Goal: Task Accomplishment & Management: Use online tool/utility

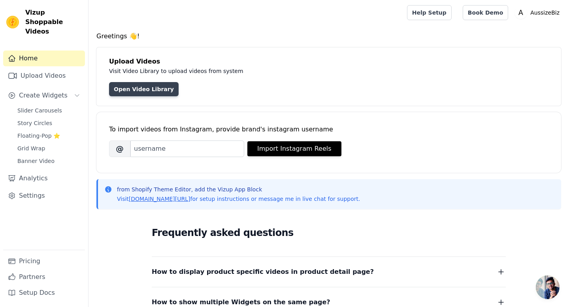
click at [151, 92] on link "Open Video Library" at bounding box center [144, 89] width 70 height 14
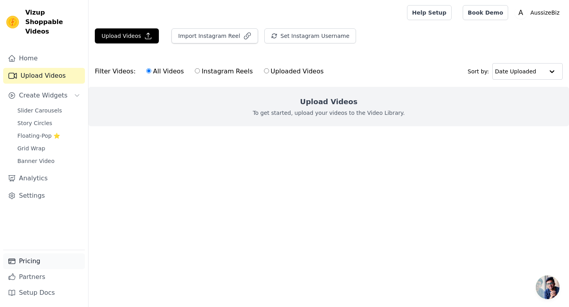
click at [39, 261] on link "Pricing" at bounding box center [44, 262] width 82 height 16
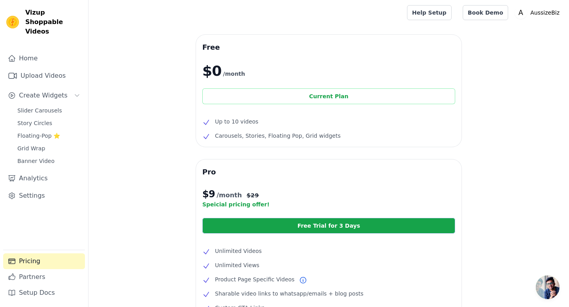
click at [330, 97] on div "Current Plan" at bounding box center [328, 97] width 253 height 16
click at [28, 51] on link "Home" at bounding box center [44, 59] width 82 height 16
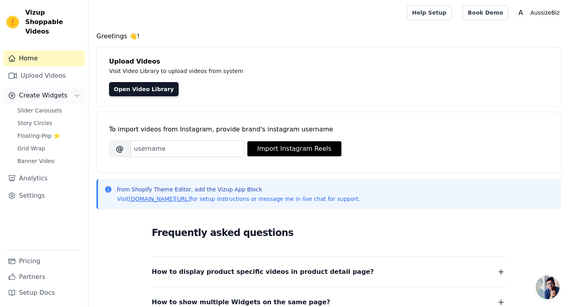
click at [30, 91] on span "Create Widgets" at bounding box center [43, 95] width 49 height 9
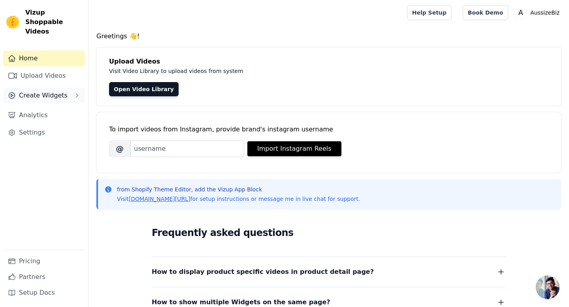
click at [30, 91] on span "Create Widgets" at bounding box center [43, 95] width 49 height 9
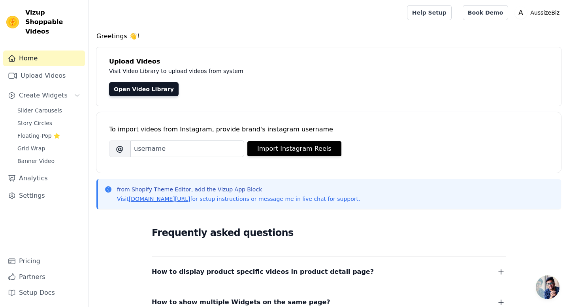
click at [414, 273] on button "How to display product specific videos in product detail page?" at bounding box center [329, 272] width 354 height 11
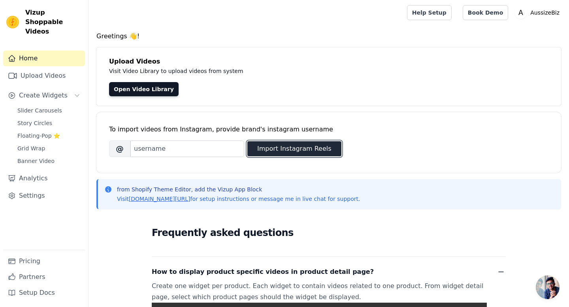
click at [272, 152] on button "Import Instagram Reels" at bounding box center [294, 148] width 94 height 15
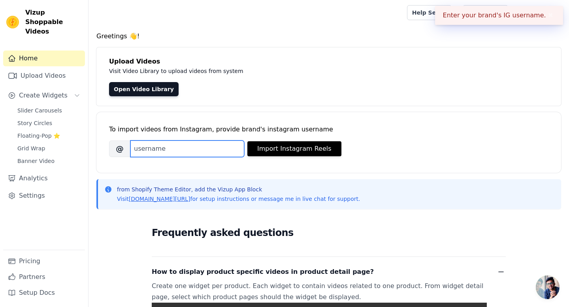
click at [186, 149] on input "Brand's Instagram Username" at bounding box center [187, 149] width 114 height 17
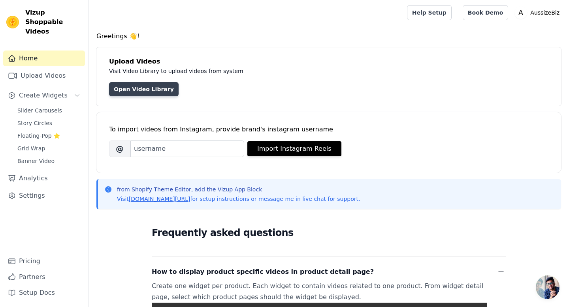
click at [135, 91] on link "Open Video Library" at bounding box center [144, 89] width 70 height 14
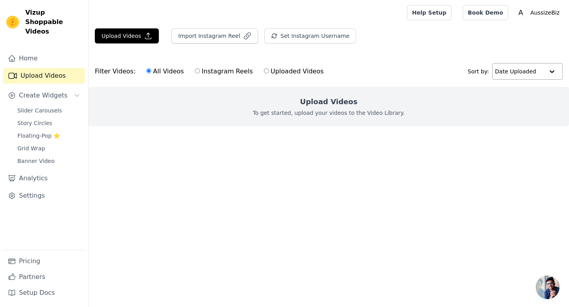
click at [510, 72] on input "text" at bounding box center [519, 72] width 49 height 16
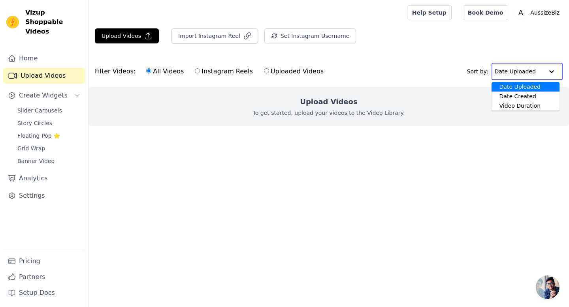
click at [422, 66] on div "Filter Videos: All Videos Instagram Reels Uploaded Videos Sort by: Date Uploade…" at bounding box center [329, 71] width 480 height 31
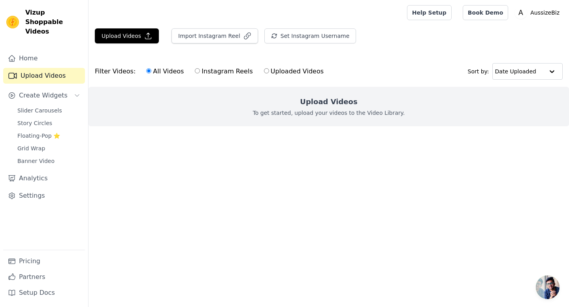
click at [324, 112] on p "To get started, upload your videos to the Video Library." at bounding box center [329, 113] width 152 height 8
click at [123, 37] on button "Upload Videos" at bounding box center [127, 35] width 64 height 15
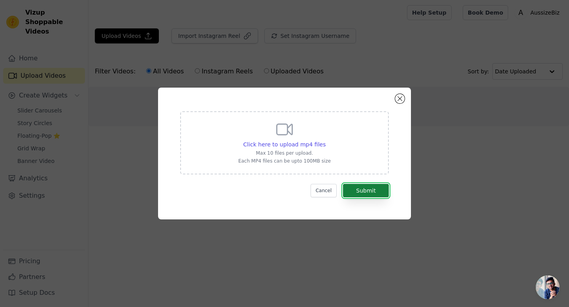
click at [370, 194] on button "Submit" at bounding box center [366, 190] width 46 height 13
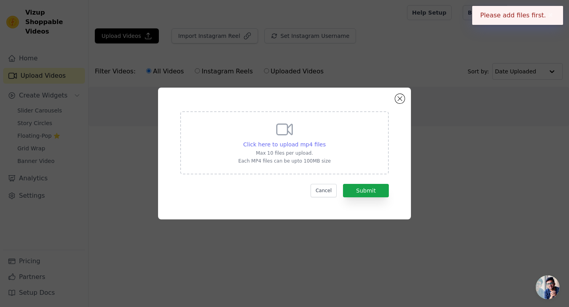
click at [286, 145] on span "Click here to upload mp4 files" at bounding box center [284, 144] width 83 height 6
click at [325, 141] on input "Click here to upload mp4 files Max 10 files per upload. Each MP4 files can be u…" at bounding box center [325, 140] width 0 height 0
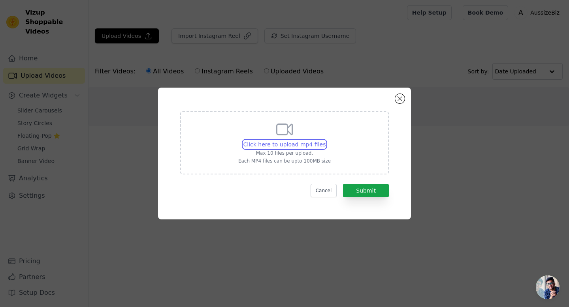
type input "C:\fakepath\TikTok Downloader – Save HD Videos Without Watermark-1758713686.mp4"
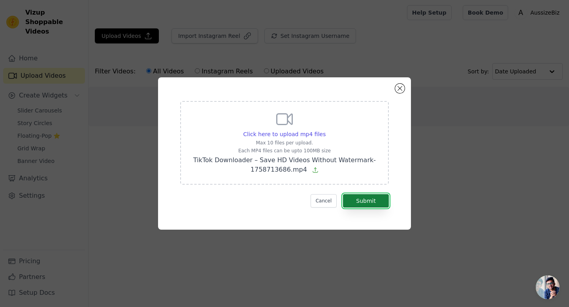
click at [365, 198] on button "Submit" at bounding box center [366, 200] width 46 height 13
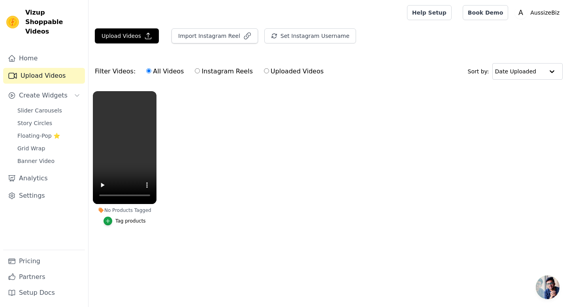
click at [132, 222] on div "Tag products" at bounding box center [130, 221] width 30 height 6
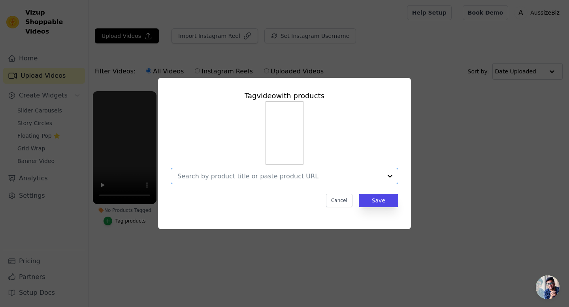
click at [222, 177] on input "No Products Tagged Tag video with products Option undefined, selected. Select i…" at bounding box center [279, 177] width 205 height 8
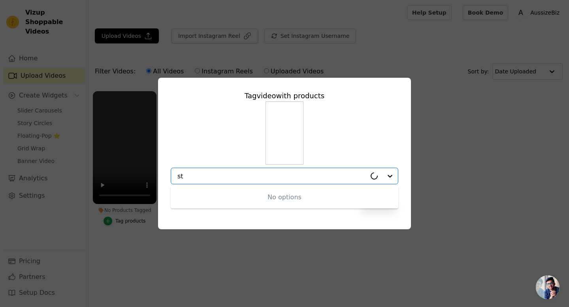
type input "s"
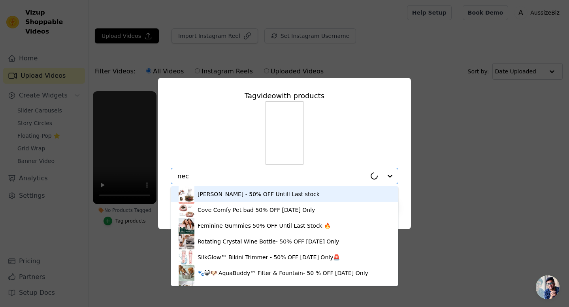
type input "neck"
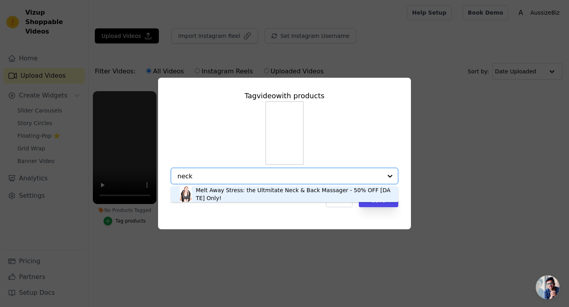
click at [258, 192] on div "Melt Away Stress: the Ultmitate Neck & Back Massager - 50% OFF Today Only!" at bounding box center [293, 194] width 195 height 16
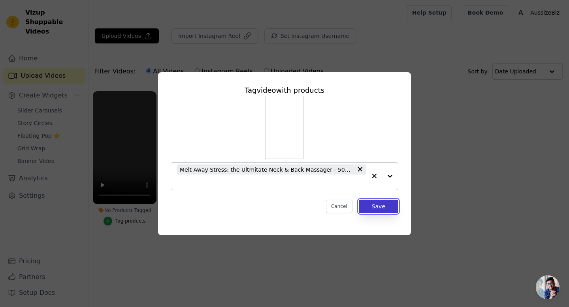
click at [380, 207] on button "Save" at bounding box center [379, 206] width 40 height 13
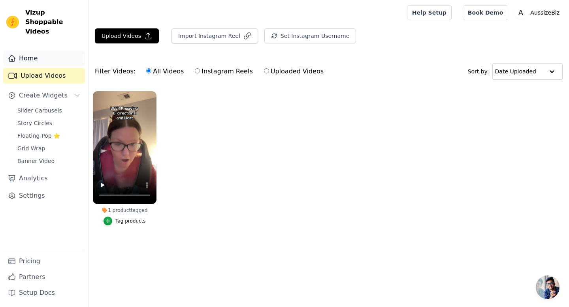
click at [24, 54] on link "Home" at bounding box center [44, 59] width 82 height 16
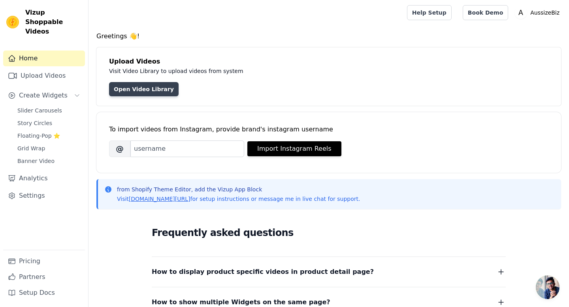
click at [149, 86] on link "Open Video Library" at bounding box center [144, 89] width 70 height 14
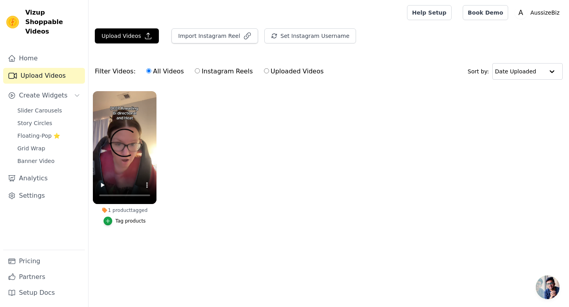
click at [264, 72] on label "Uploaded Videos" at bounding box center [294, 71] width 60 height 10
click at [264, 72] on input "Uploaded Videos" at bounding box center [266, 70] width 5 height 5
radio input "true"
click at [123, 224] on div "Tag products" at bounding box center [130, 221] width 30 height 6
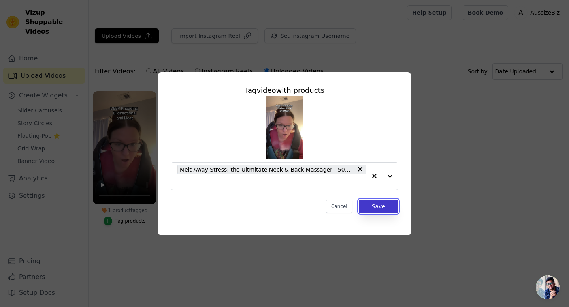
click at [386, 207] on button "Save" at bounding box center [379, 206] width 40 height 13
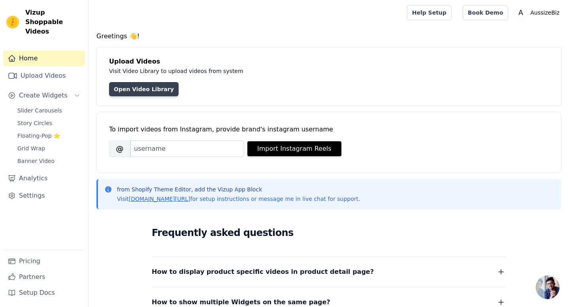
click at [156, 89] on link "Open Video Library" at bounding box center [144, 89] width 70 height 14
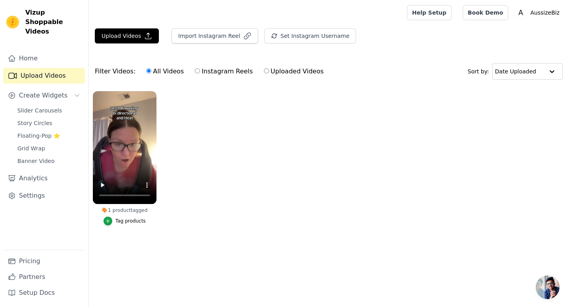
click at [264, 69] on input "Uploaded Videos" at bounding box center [266, 70] width 5 height 5
radio input "true"
click at [146, 68] on input "All Videos" at bounding box center [148, 70] width 5 height 5
radio input "true"
click at [120, 219] on div "Tag products" at bounding box center [130, 221] width 30 height 6
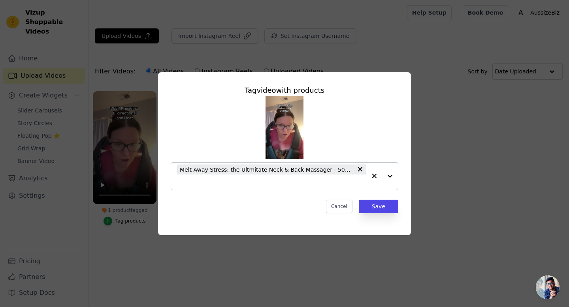
click at [389, 177] on div at bounding box center [382, 176] width 32 height 27
click at [430, 168] on div "Tag video with products Melt Away Stress: the Ultmitate Neck & Back Massager - …" at bounding box center [285, 154] width 544 height 188
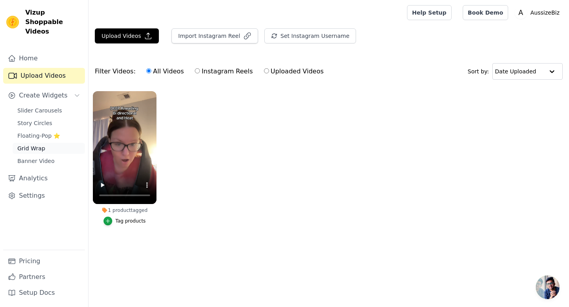
click at [34, 145] on span "Grid Wrap" at bounding box center [31, 149] width 28 height 8
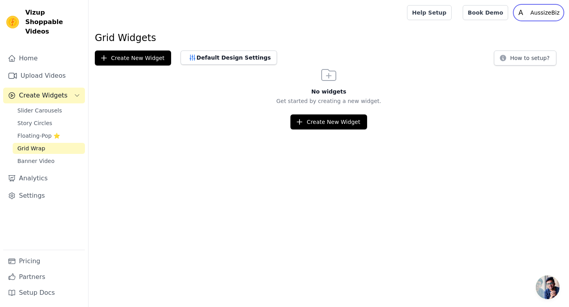
click at [521, 13] on text "A" at bounding box center [520, 13] width 5 height 8
click at [390, 89] on h3 "No widgets" at bounding box center [329, 92] width 480 height 8
click at [546, 292] on span "Open chat" at bounding box center [548, 288] width 24 height 24
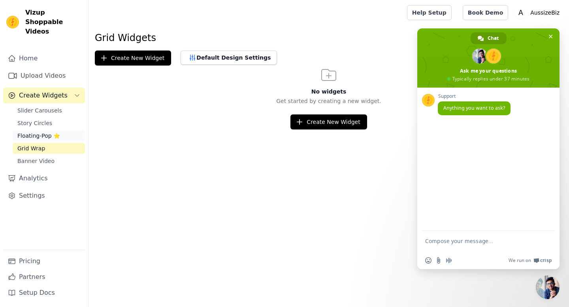
click at [33, 132] on span "Floating-Pop ⭐" at bounding box center [38, 136] width 43 height 8
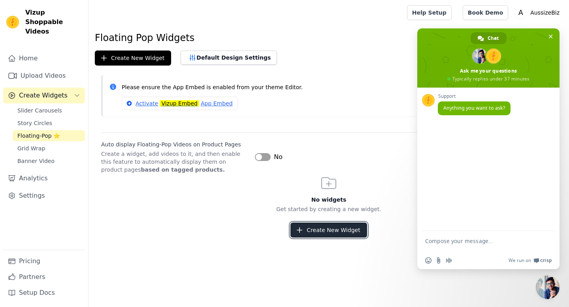
click at [327, 229] on button "Create New Widget" at bounding box center [328, 230] width 76 height 15
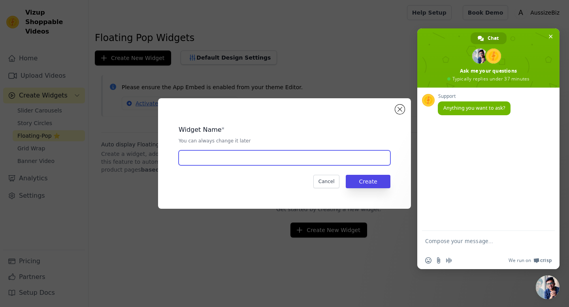
click at [248, 160] on input "text" at bounding box center [285, 158] width 212 height 15
type input "dddd"
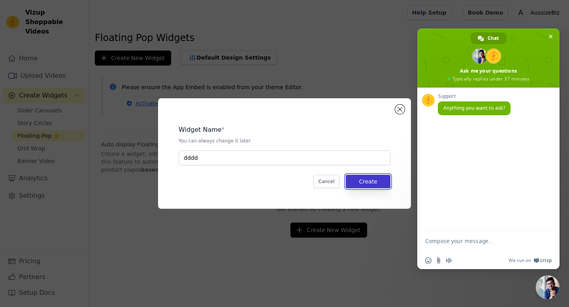
click at [374, 183] on button "Create" at bounding box center [368, 181] width 45 height 13
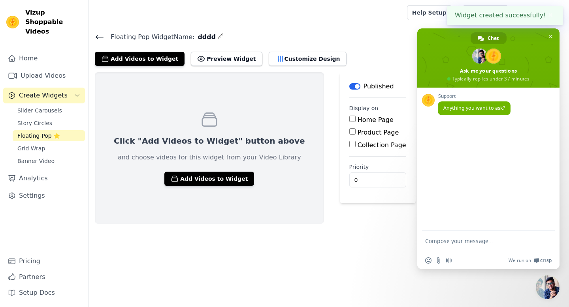
click at [349, 134] on input "Product Page" at bounding box center [352, 131] width 6 height 6
checkbox input "true"
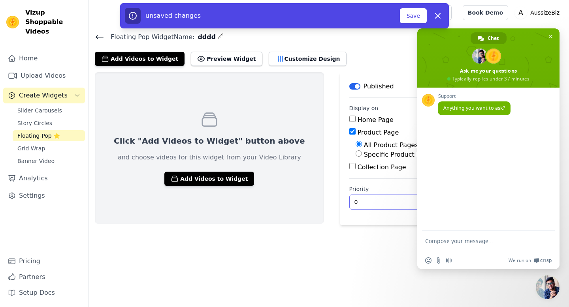
click at [385, 205] on input "0" at bounding box center [392, 202] width 86 height 15
type input "1"
click at [385, 198] on input "1" at bounding box center [392, 202] width 86 height 15
click at [356, 152] on input "Specific Product Pages" at bounding box center [359, 154] width 6 height 6
radio input "true"
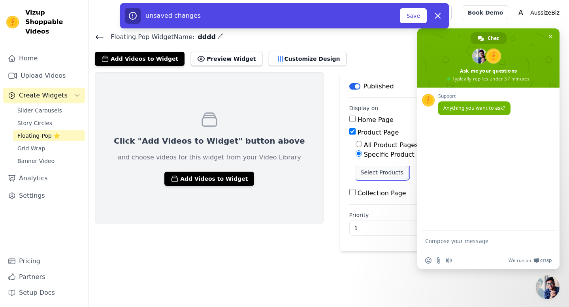
click at [360, 172] on button "Select Products" at bounding box center [382, 172] width 53 height 13
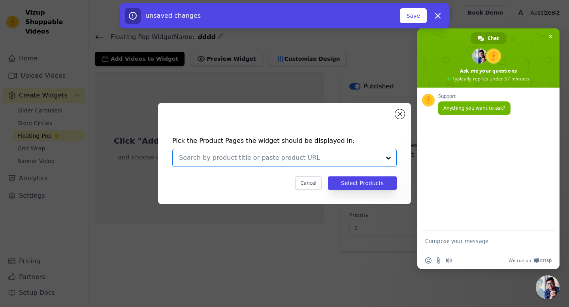
click at [288, 158] on input "text" at bounding box center [279, 157] width 201 height 9
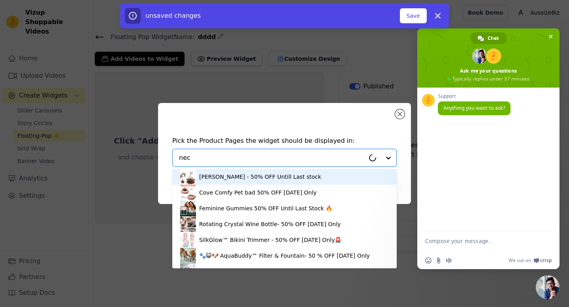
type input "neck"
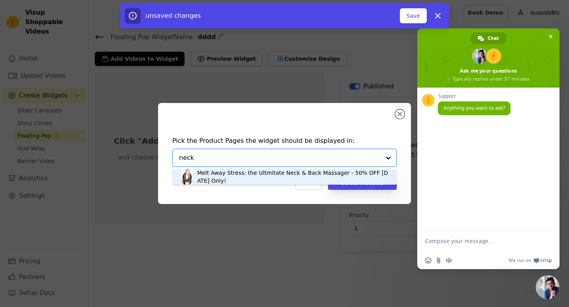
click at [288, 173] on div "Melt Away Stress: the Ultmitate Neck & Back Massager - 50% OFF [DATE] Only!" at bounding box center [293, 177] width 192 height 16
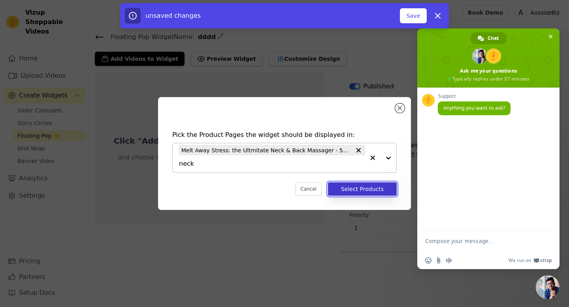
click at [346, 185] on button "Select Products" at bounding box center [362, 189] width 69 height 13
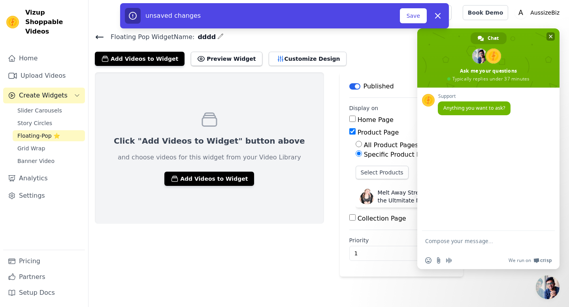
click at [551, 31] on span at bounding box center [488, 57] width 142 height 59
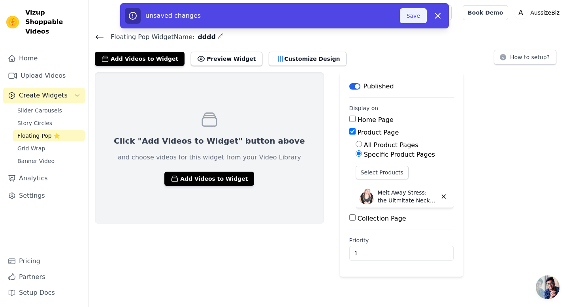
click at [413, 14] on button "Save" at bounding box center [413, 15] width 27 height 15
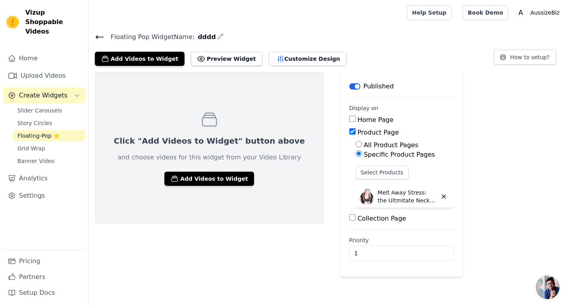
click at [100, 32] on h4 "Floating Pop Widget Name: dddd" at bounding box center [329, 37] width 468 height 11
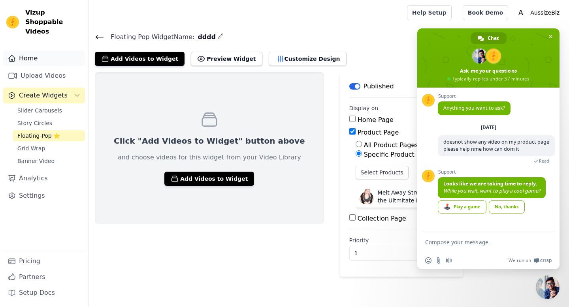
click at [32, 53] on link "Home" at bounding box center [44, 59] width 82 height 16
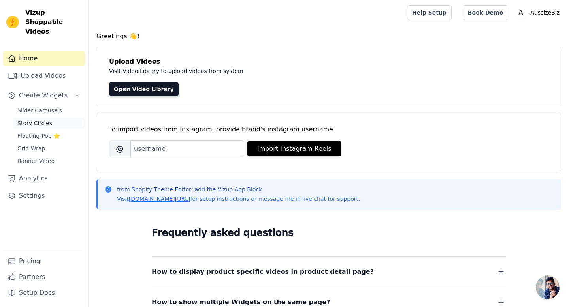
click at [38, 119] on span "Story Circles" at bounding box center [34, 123] width 35 height 8
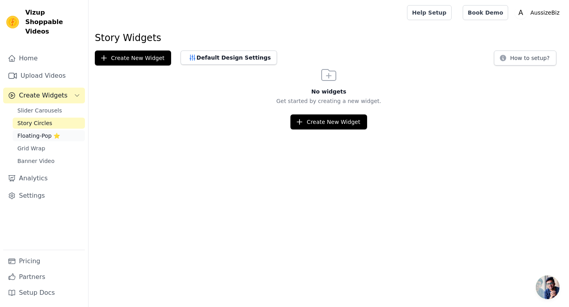
click at [35, 132] on span "Floating-Pop ⭐" at bounding box center [38, 136] width 43 height 8
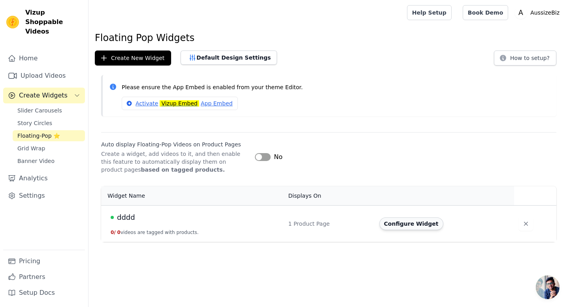
click at [409, 223] on button "Configure Widget" at bounding box center [411, 224] width 64 height 13
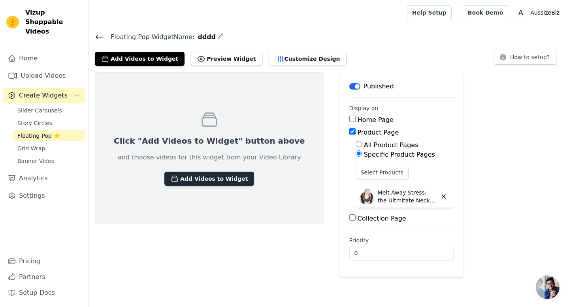
click at [193, 177] on button "Add Videos to Widget" at bounding box center [209, 179] width 90 height 14
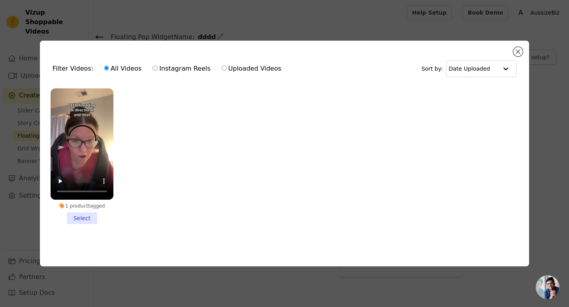
click at [78, 217] on li "1 product tagged Select" at bounding box center [82, 157] width 63 height 136
click at [0, 0] on input "1 product tagged Select" at bounding box center [0, 0] width 0 height 0
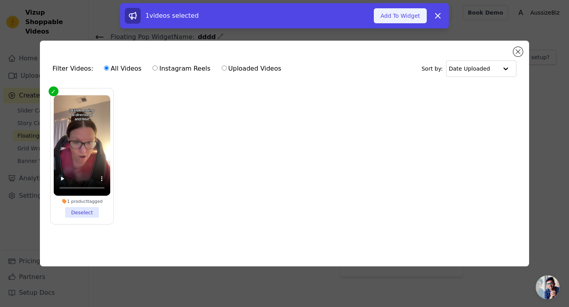
click at [410, 13] on button "Add To Widget" at bounding box center [400, 15] width 53 height 15
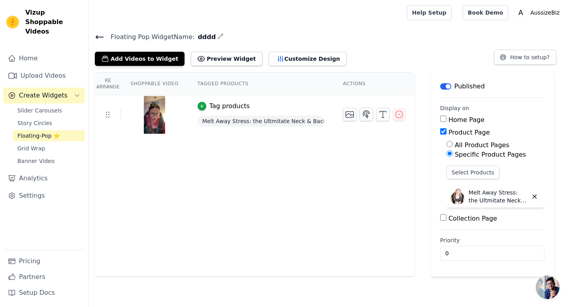
click at [553, 292] on span "Open chat" at bounding box center [548, 288] width 24 height 24
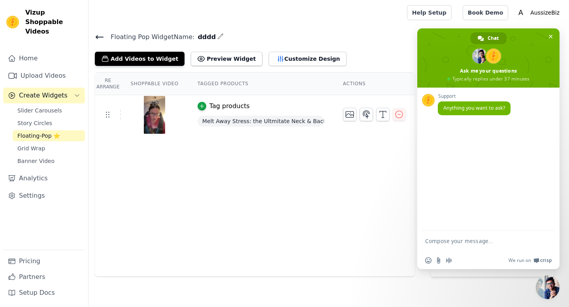
click at [438, 247] on textarea "Compose your message..." at bounding box center [479, 245] width 109 height 14
type textarea "doesnot show any video on my product page please help nme how can dom it"
click at [544, 239] on span "Send" at bounding box center [546, 241] width 6 height 6
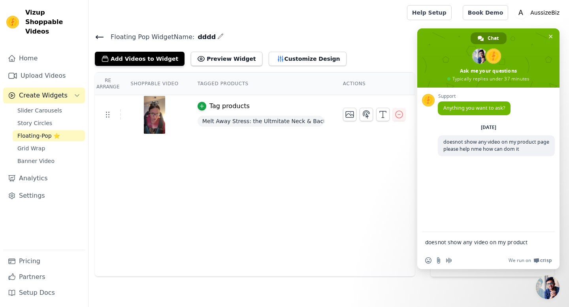
click at [493, 38] on span "Chat" at bounding box center [493, 38] width 11 height 12
click at [486, 12] on link "Book Demo" at bounding box center [485, 12] width 45 height 15
